Goal: Find specific page/section: Find specific page/section

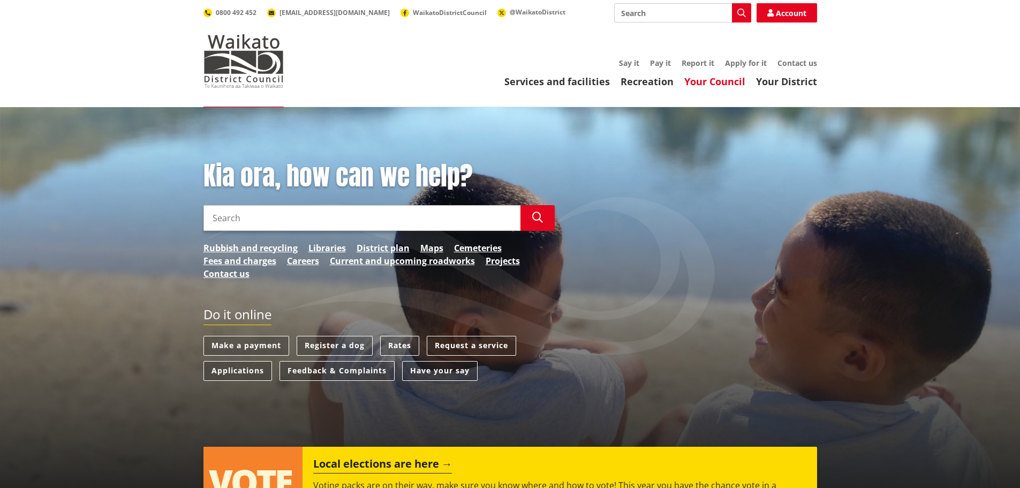
drag, startPoint x: 707, startPoint y: 79, endPoint x: 701, endPoint y: 85, distance: 8.7
click at [707, 79] on link "Your Council" at bounding box center [714, 81] width 61 height 13
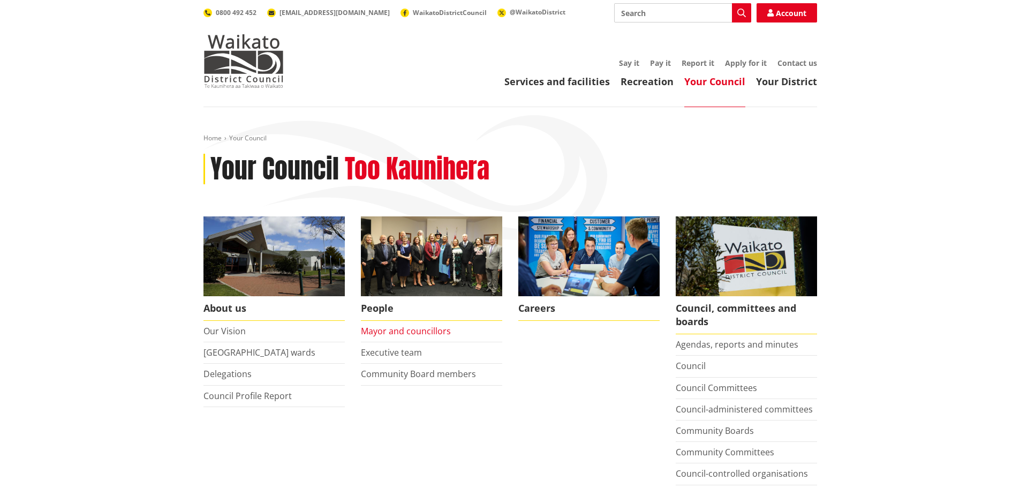
click at [386, 326] on link "Mayor and councillors" at bounding box center [406, 331] width 90 height 12
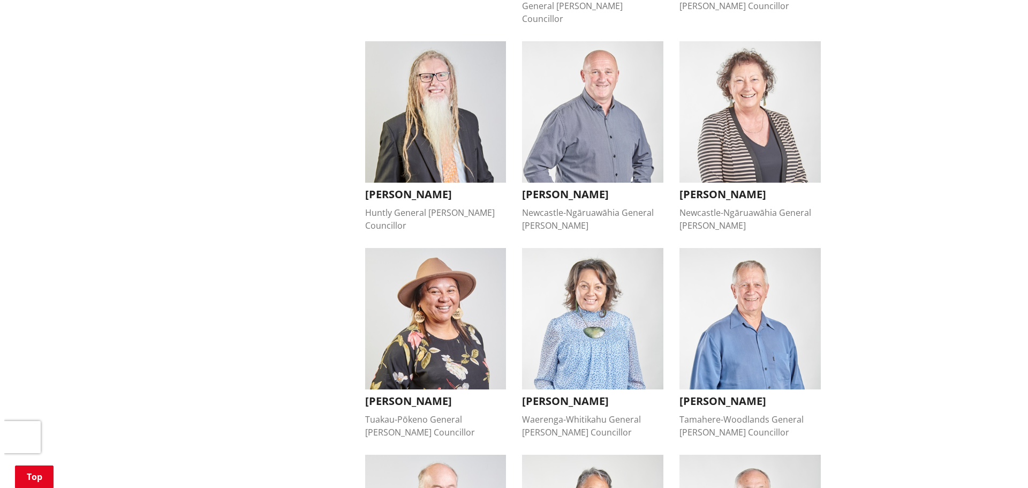
scroll to position [482, 0]
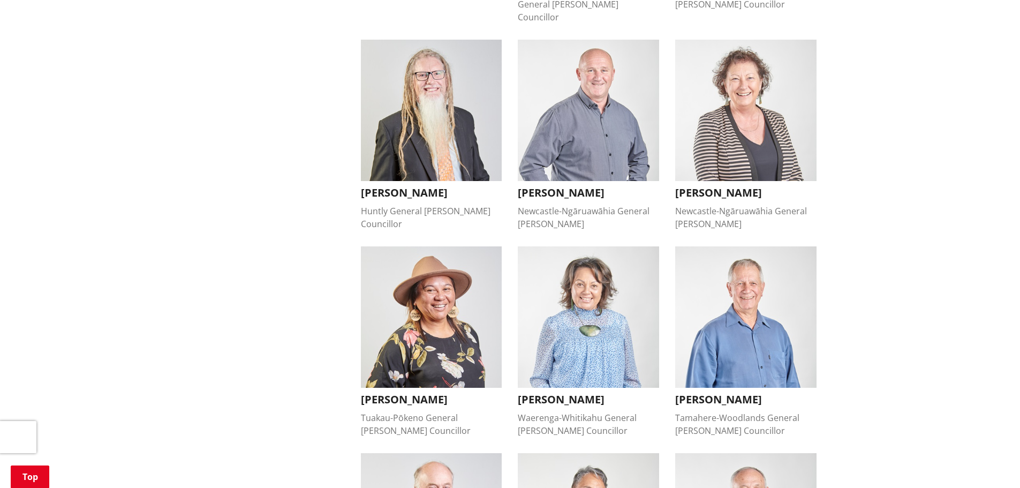
click at [419, 393] on h3 "[PERSON_NAME]" at bounding box center [431, 399] width 141 height 13
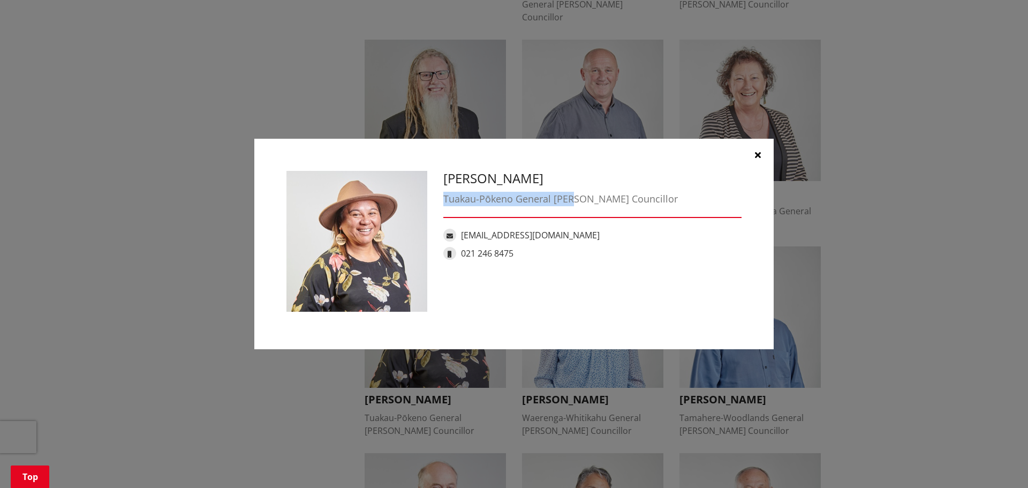
drag, startPoint x: 444, startPoint y: 196, endPoint x: 575, endPoint y: 200, distance: 131.7
click at [575, 200] on div "Tuakau-Pōkeno General [PERSON_NAME] Councillor" at bounding box center [592, 199] width 298 height 14
copy div "Tuakau-Pōkeno General [PERSON_NAME]"
